Goal: Transaction & Acquisition: Purchase product/service

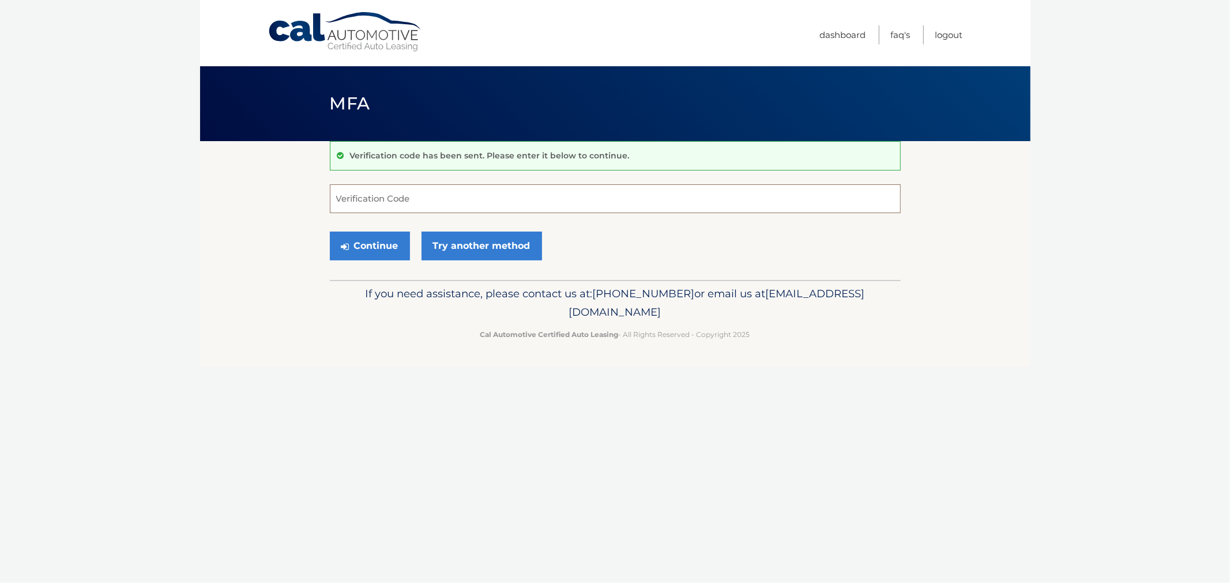
click at [420, 195] on input "Verification Code" at bounding box center [615, 198] width 571 height 29
type input "602897"
click at [330, 232] on button "Continue" at bounding box center [370, 246] width 80 height 29
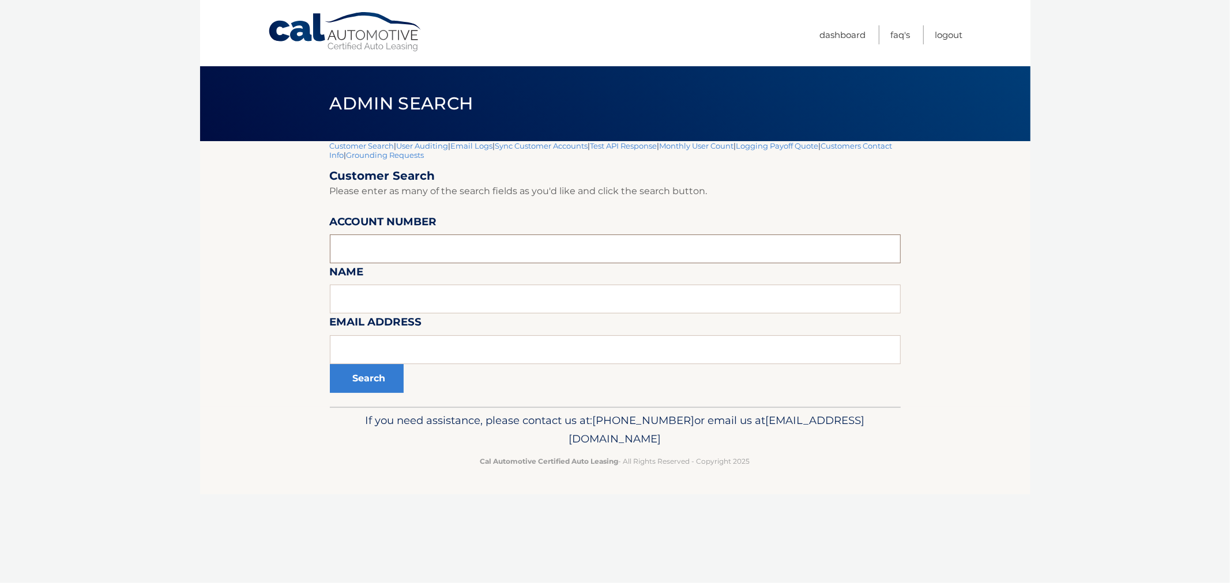
click at [431, 248] on input "text" at bounding box center [615, 249] width 571 height 29
paste input "44455979247"
type input "44455979247"
click at [370, 390] on button "Search" at bounding box center [367, 378] width 74 height 29
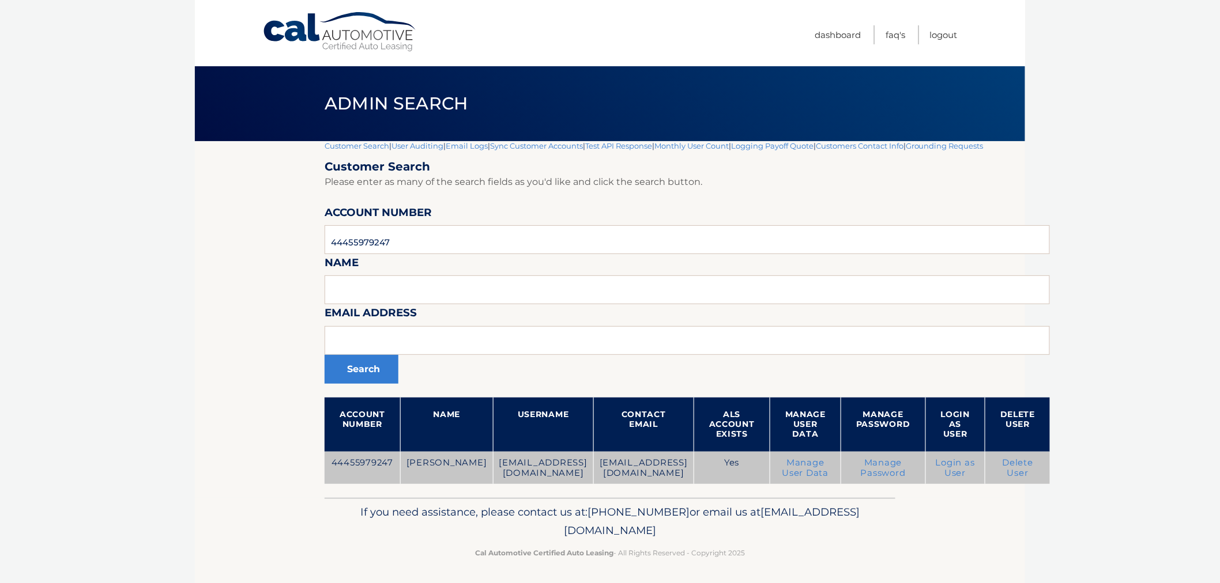
click at [973, 469] on link "Login as User" at bounding box center [955, 468] width 39 height 21
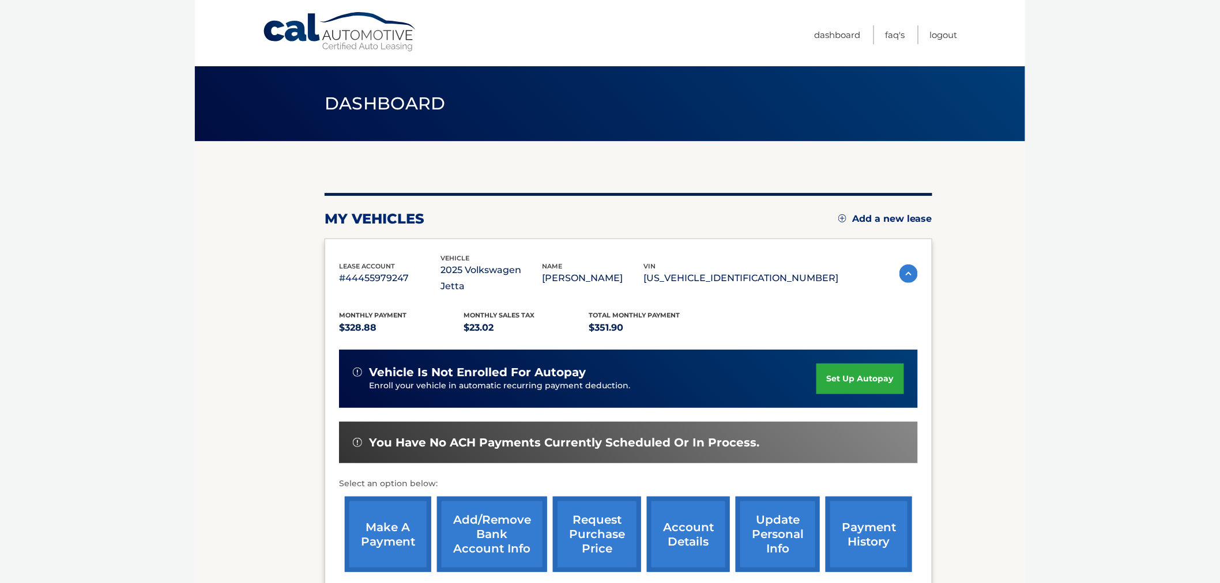
click at [1027, 393] on body "Cal Automotive Menu Dashboard FAQ's Logout" at bounding box center [610, 291] width 1220 height 583
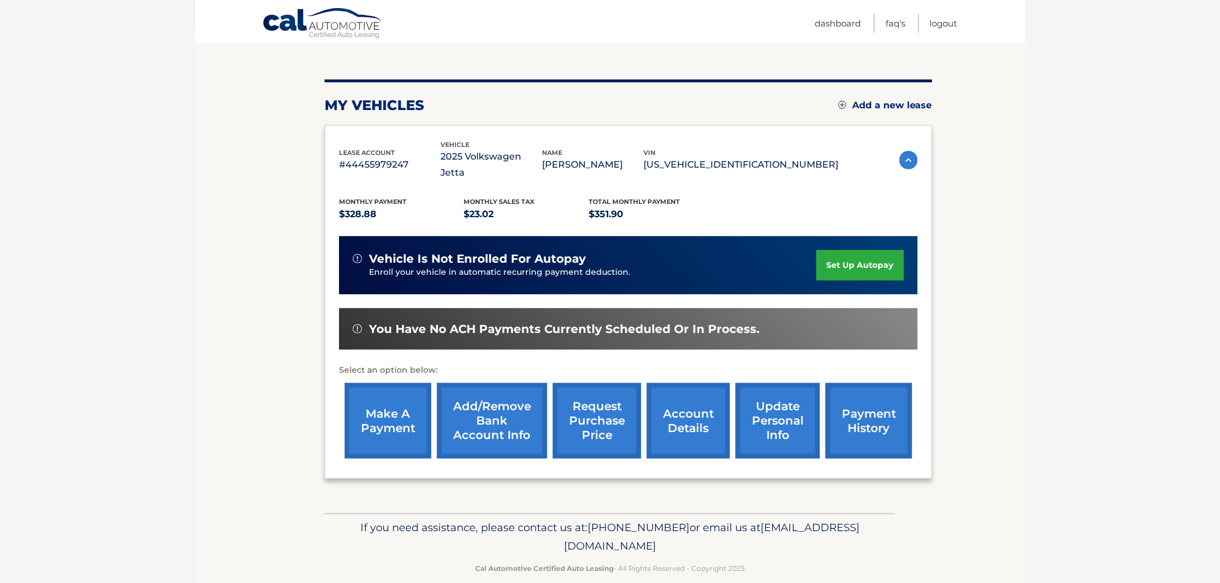
scroll to position [50, 0]
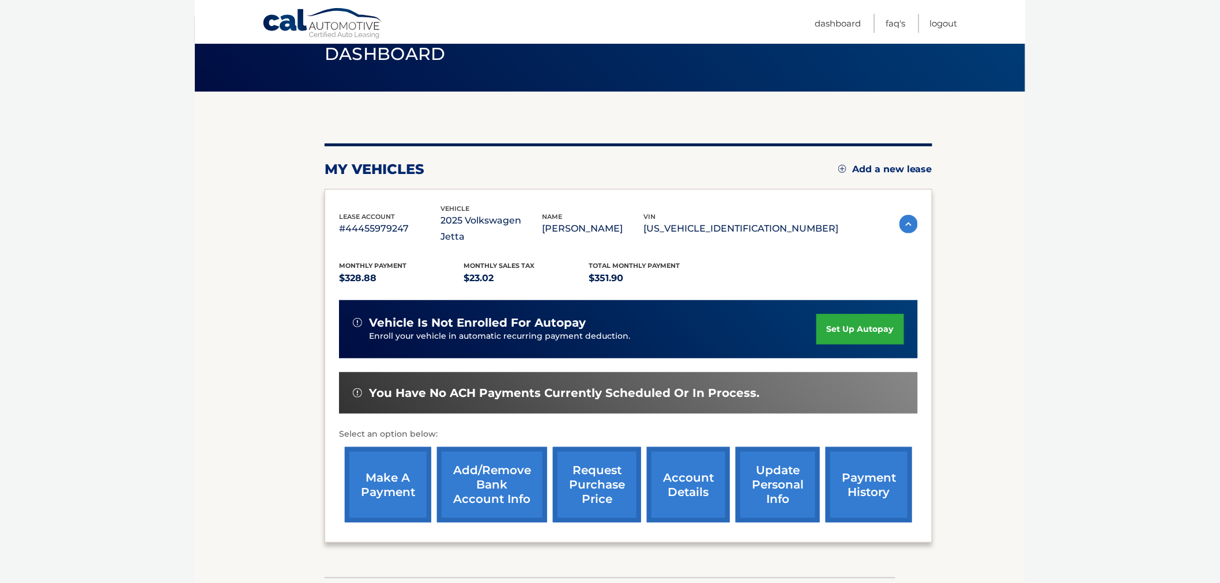
click at [972, 340] on section "my vehicles Add a new lease lease account #44455979247 vehicle 2025 Volkswagen …" at bounding box center [610, 335] width 830 height 486
click at [382, 480] on link "make a payment" at bounding box center [388, 485] width 86 height 76
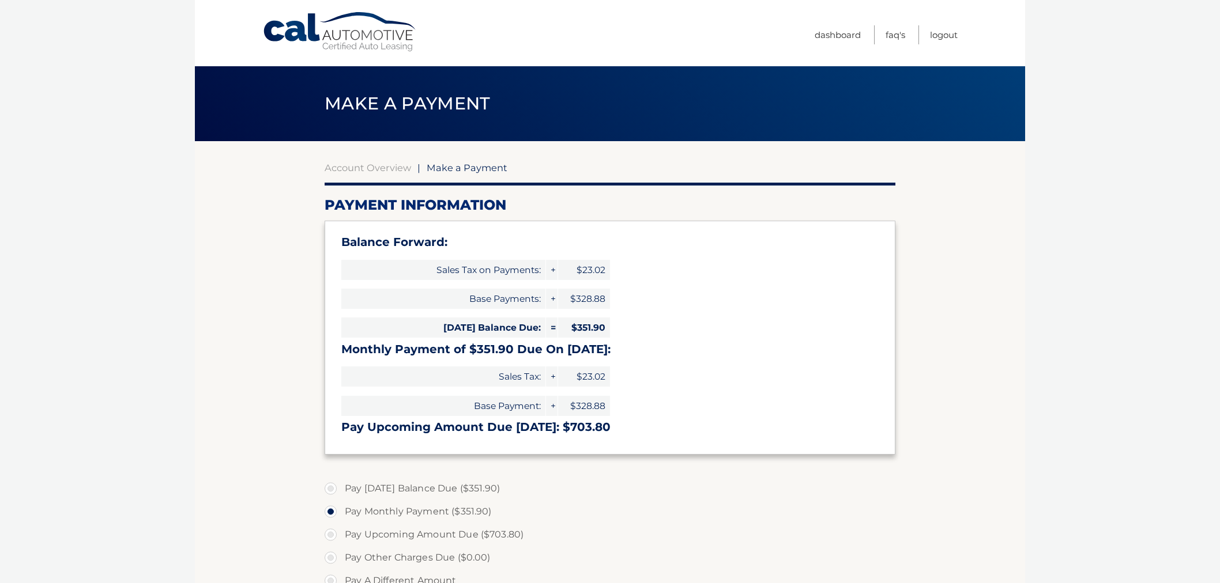
select select "YTM0OWJlMzYtMDJmOC00ZmNkLTk0NTQtNjAwY2Q2NjdkOWU1"
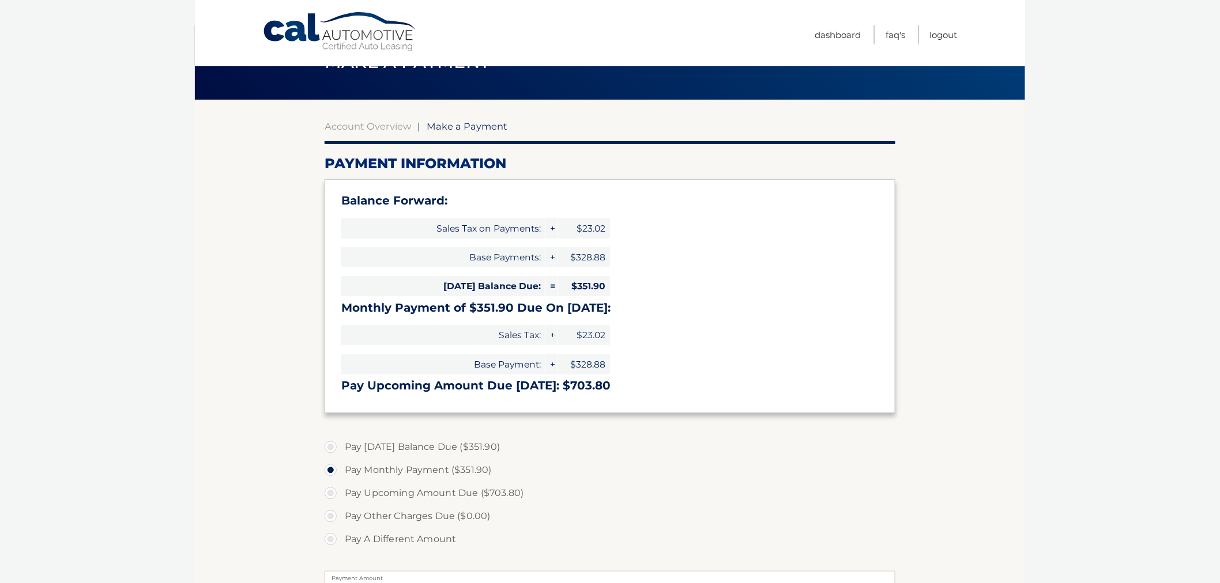
scroll to position [64, 0]
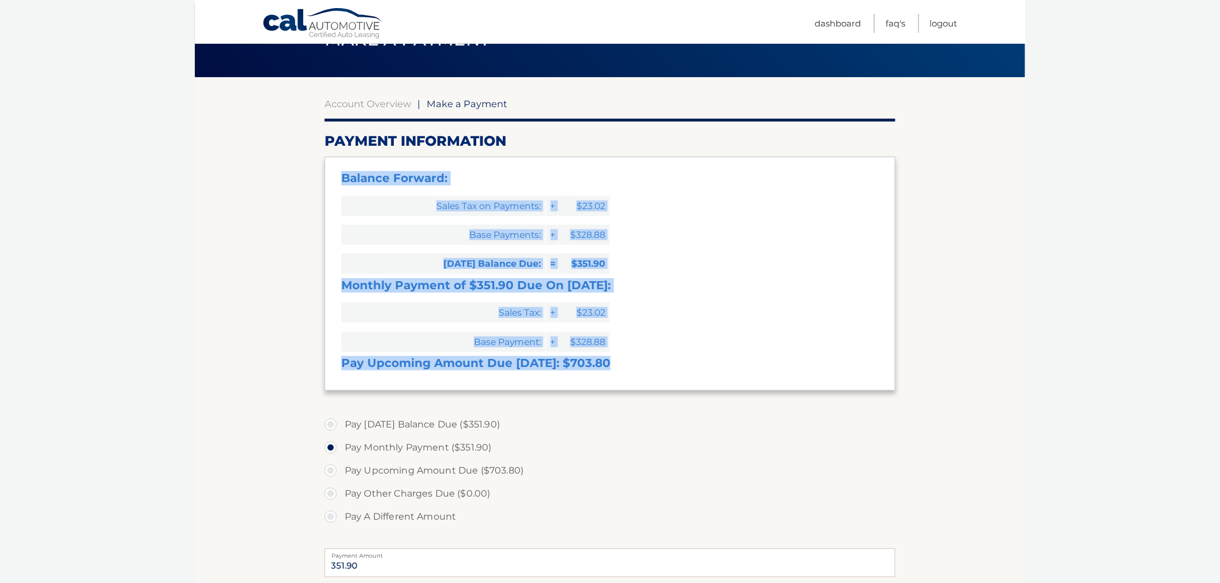
drag, startPoint x: 333, startPoint y: 163, endPoint x: 667, endPoint y: 394, distance: 406.1
click at [667, 394] on section "Account Overview | Make a Payment Payment Information Balance Forward: Sales Ta…" at bounding box center [610, 424] width 571 height 652
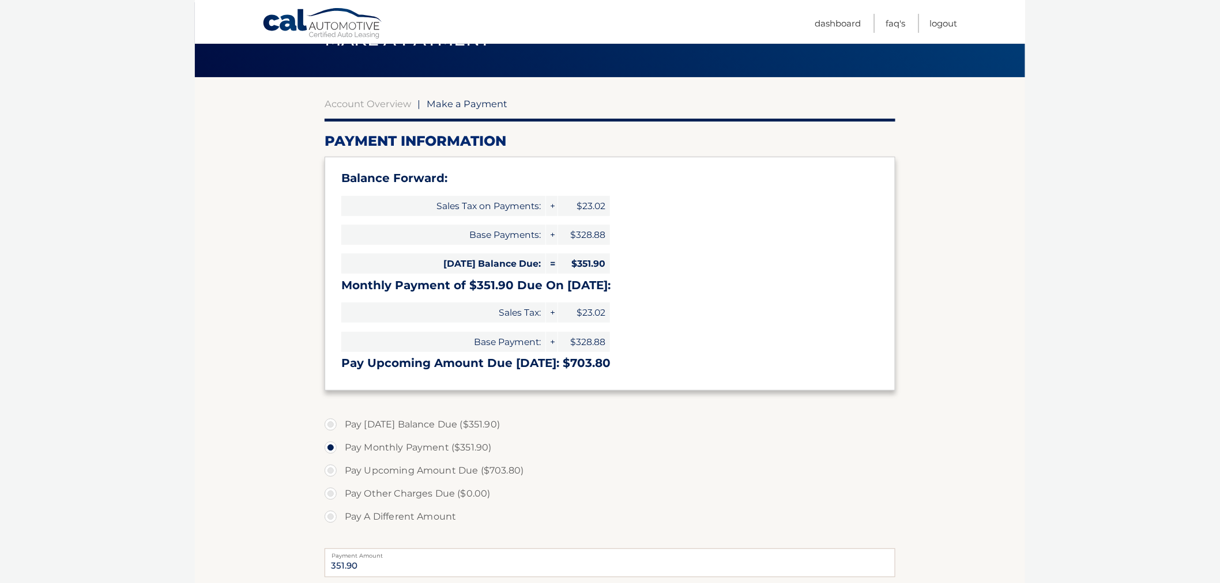
click at [329, 425] on label "Pay Today's Balance Due ($351.90)" at bounding box center [610, 424] width 571 height 23
click at [329, 425] on input "Pay Today's Balance Due ($351.90)" at bounding box center [335, 422] width 12 height 18
radio input "true"
click at [337, 445] on label "Pay Monthly Payment ($351.90)" at bounding box center [610, 447] width 571 height 23
click at [337, 445] on input "Pay Monthly Payment ($351.90)" at bounding box center [335, 445] width 12 height 18
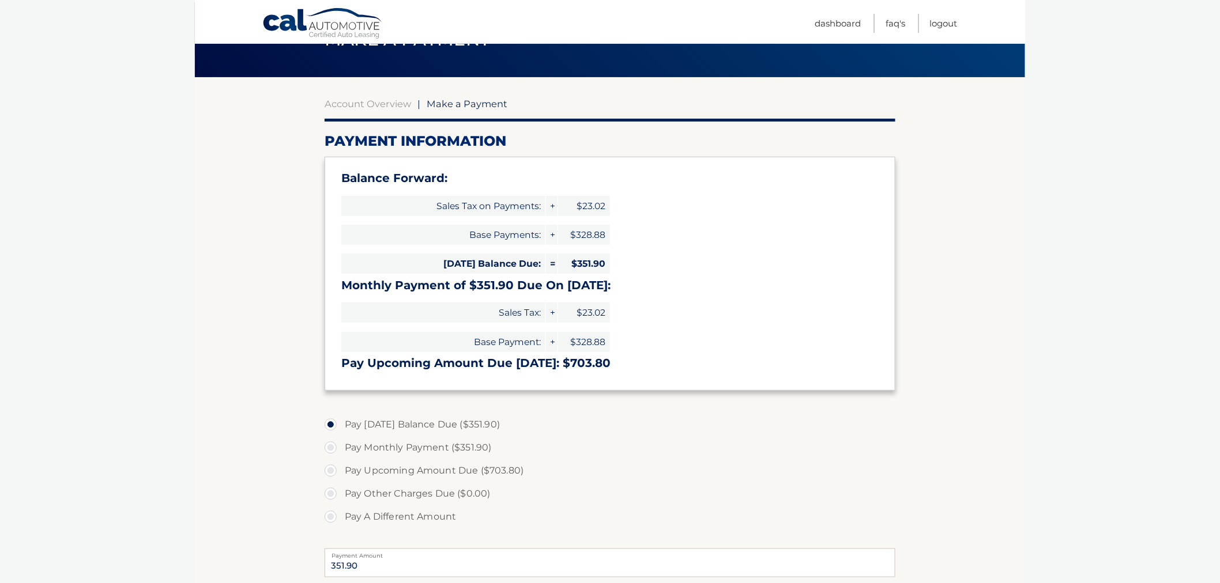
radio input "true"
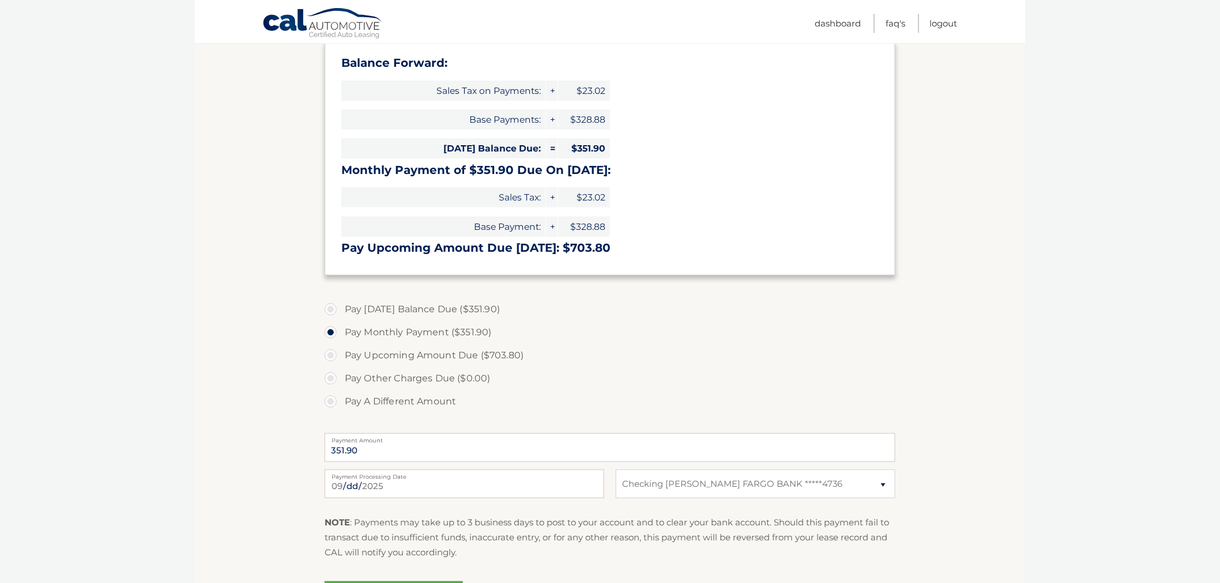
scroll to position [192, 0]
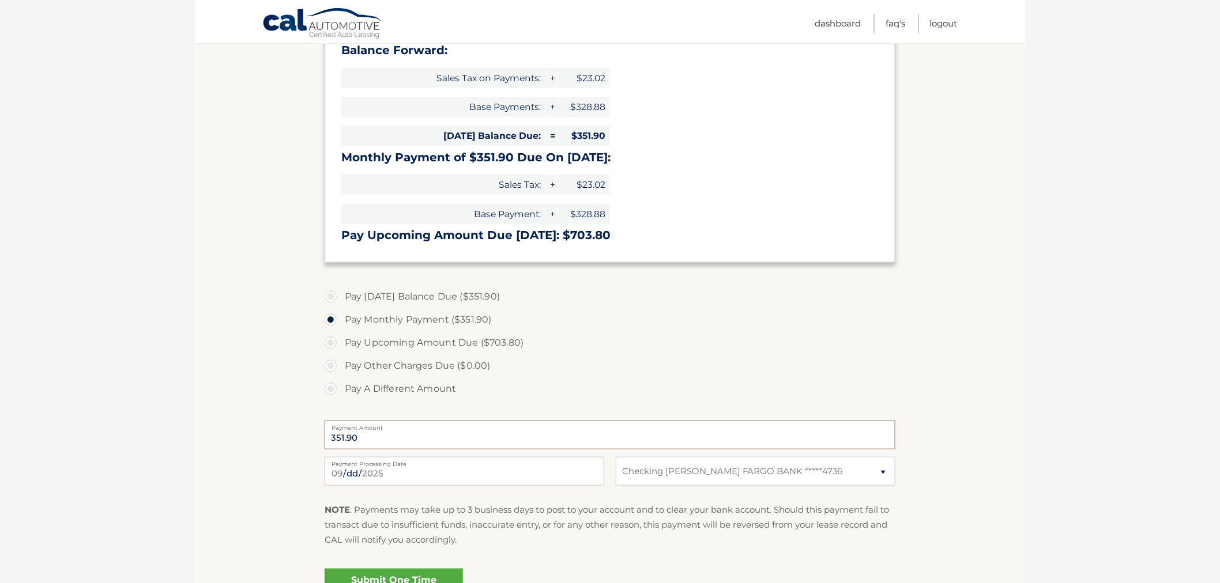
click at [361, 440] on input "351.90" at bounding box center [610, 435] width 571 height 29
click at [281, 440] on section "Account Overview | Make a Payment Payment Information Balance Forward: Sales Ta…" at bounding box center [610, 285] width 830 height 673
drag, startPoint x: 283, startPoint y: 442, endPoint x: 341, endPoint y: 454, distance: 60.0
click at [284, 442] on section "Account Overview | Make a Payment Payment Information Balance Forward: Sales Ta…" at bounding box center [610, 285] width 830 height 673
drag, startPoint x: 306, startPoint y: 522, endPoint x: 306, endPoint y: 500, distance: 21.3
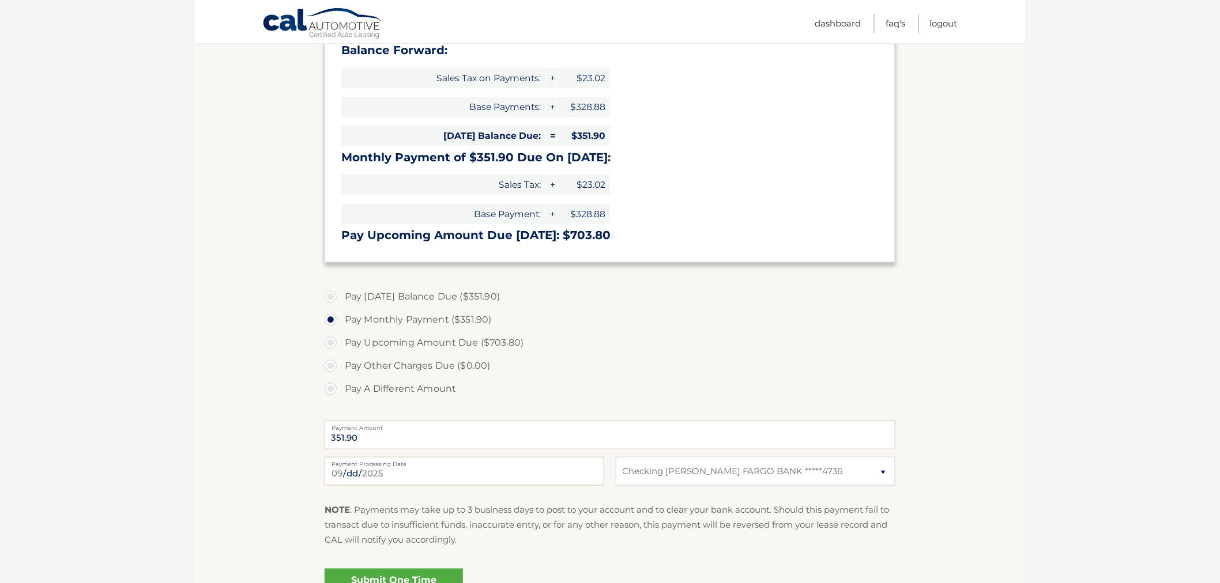
click at [304, 521] on section "Account Overview | Make a Payment Payment Information Balance Forward: Sales Ta…" at bounding box center [610, 285] width 830 height 673
click at [236, 439] on section "Account Overview | Make a Payment Payment Information Balance Forward: Sales Ta…" at bounding box center [610, 285] width 830 height 673
click at [291, 281] on section "Account Overview | Make a Payment Payment Information Balance Forward: Sales Ta…" at bounding box center [610, 285] width 830 height 673
drag, startPoint x: 360, startPoint y: 227, endPoint x: 638, endPoint y: 237, distance: 277.5
click at [641, 233] on div "Balance Forward: Sales Tax on Payments: + $23.02 Base Payments: + $328.88 Today…" at bounding box center [610, 146] width 571 height 234
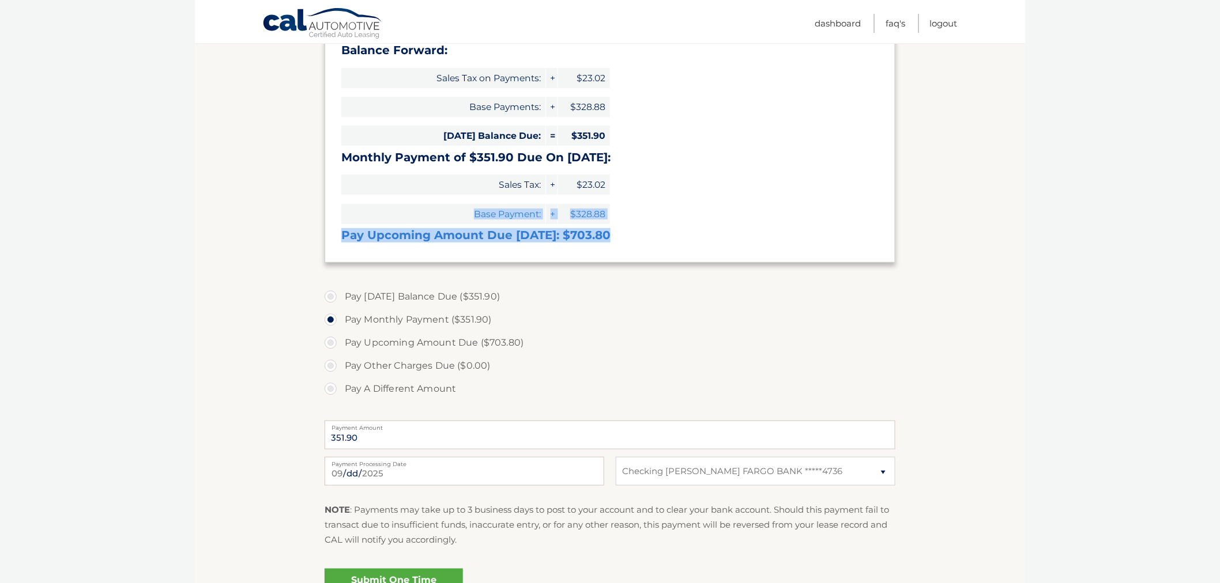
click at [638, 237] on h3 "Pay Upcoming Amount Due Sep 25: $703.80" at bounding box center [609, 235] width 537 height 14
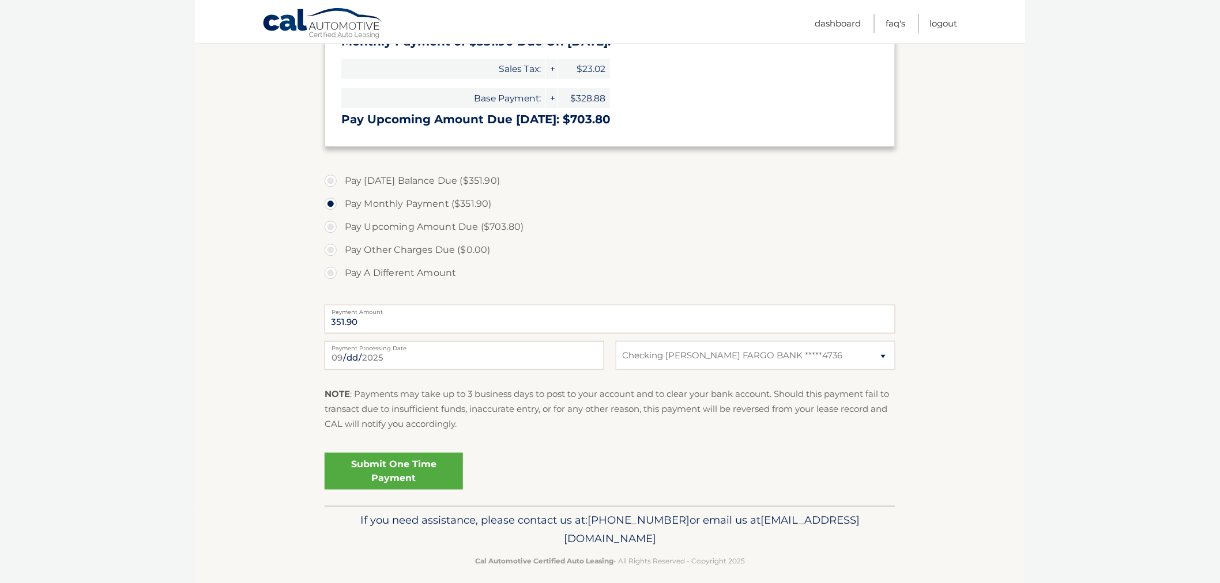
scroll to position [318, 0]
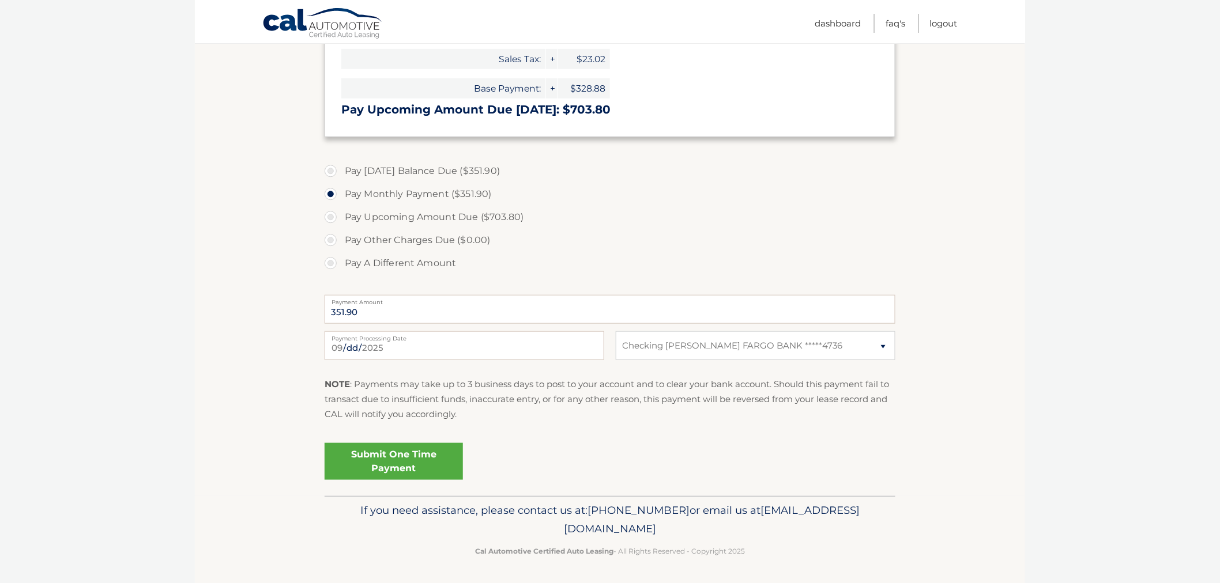
click at [493, 174] on label "Pay Today's Balance Due ($351.90)" at bounding box center [610, 171] width 571 height 23
click at [341, 174] on input "Pay Today's Balance Due ($351.90)" at bounding box center [335, 169] width 12 height 18
radio input "true"
drag, startPoint x: 234, startPoint y: 277, endPoint x: 661, endPoint y: 174, distance: 439.5
click at [239, 272] on section "Account Overview | Make a Payment Payment Information Balance Forward: Sales Ta…" at bounding box center [610, 160] width 830 height 673
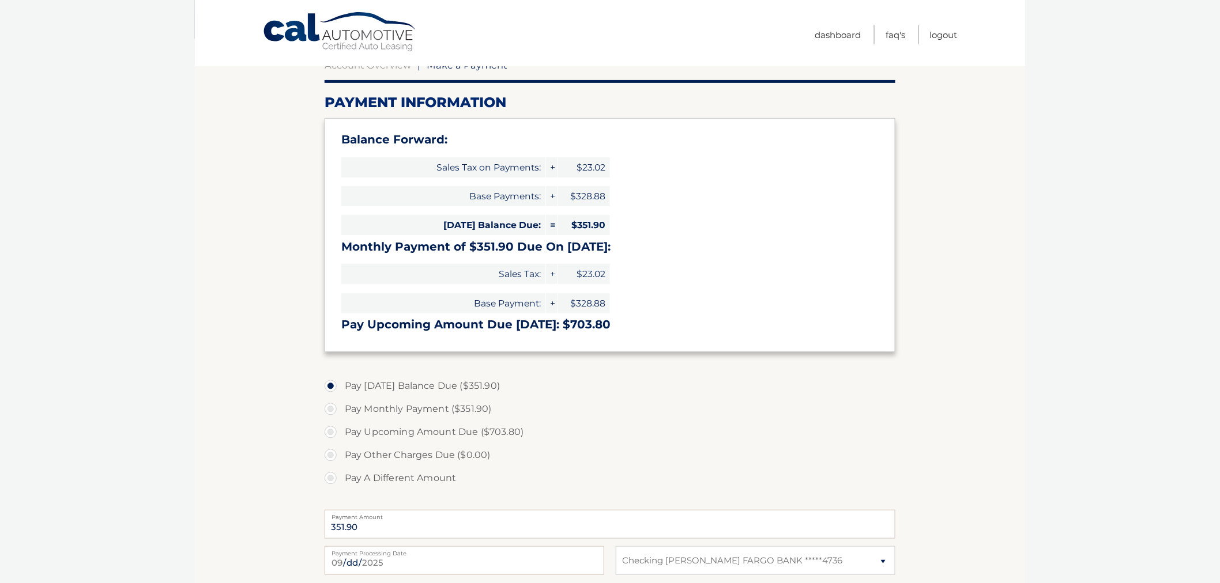
scroll to position [0, 0]
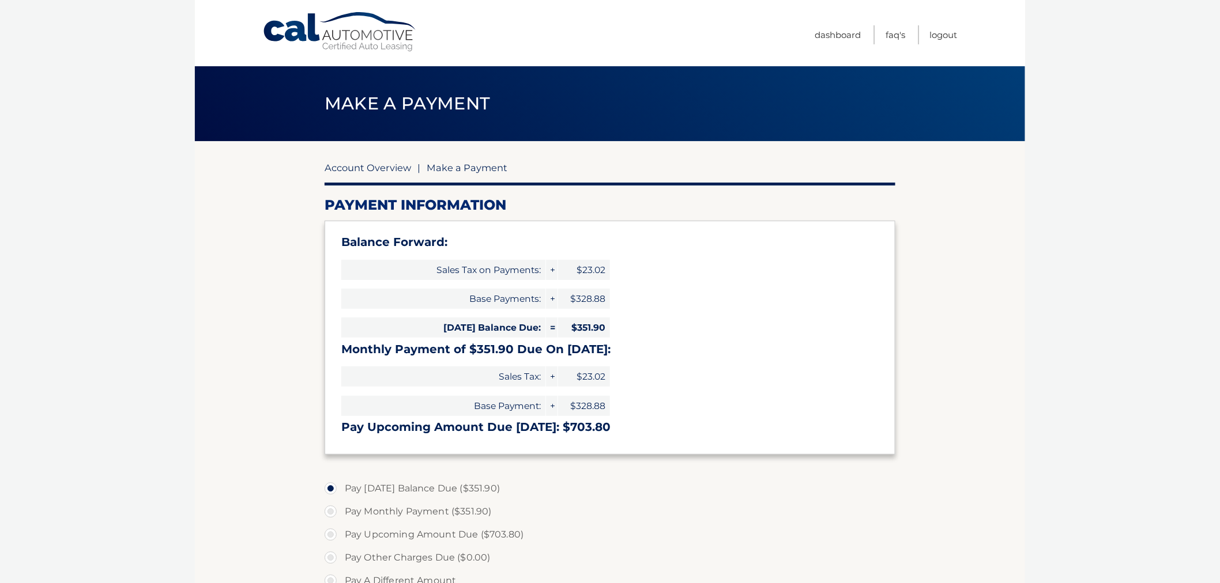
click at [360, 168] on link "Account Overview" at bounding box center [368, 168] width 86 height 12
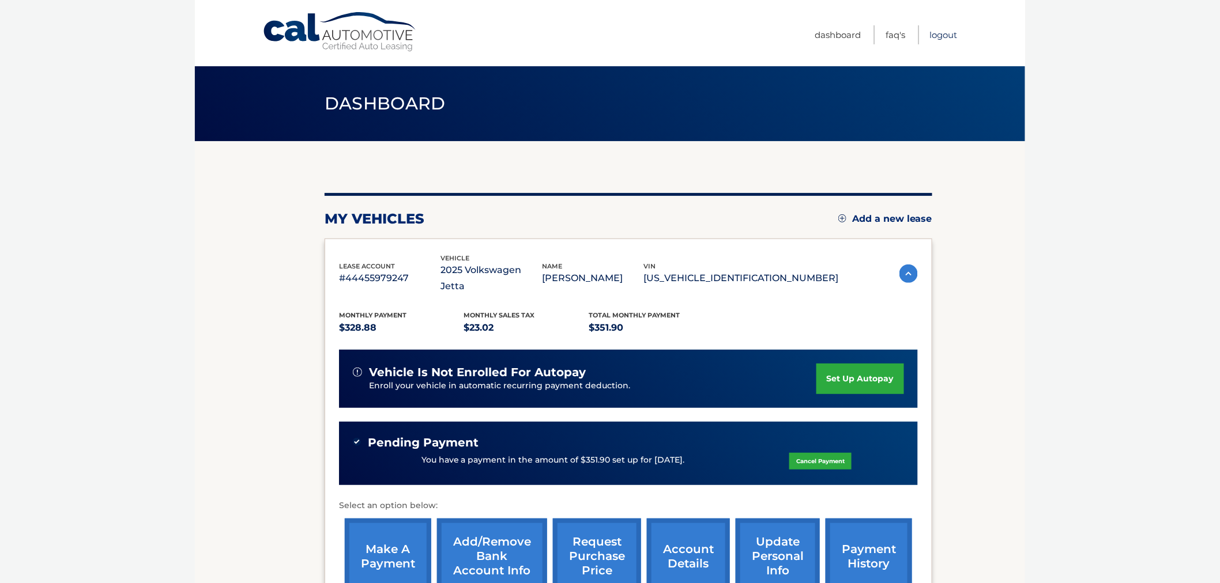
click at [944, 36] on link "Logout" at bounding box center [944, 34] width 28 height 19
